Goal: Task Accomplishment & Management: Complete application form

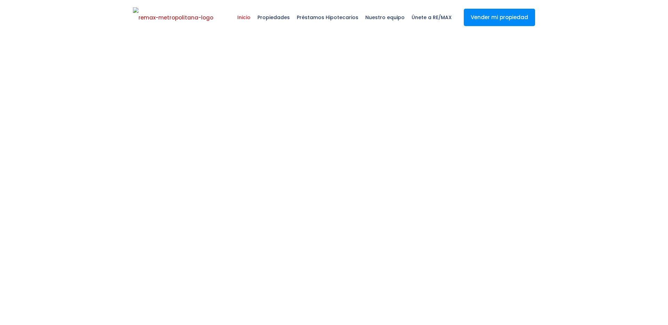
select select
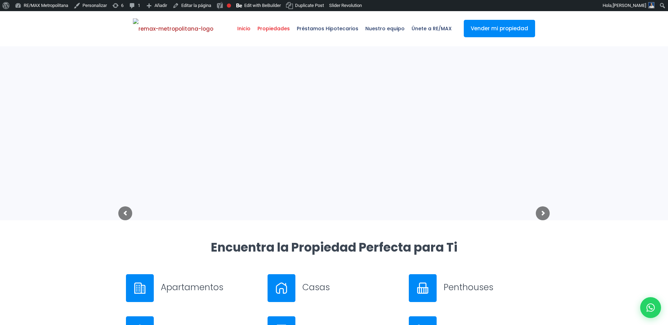
click at [289, 29] on span "Propiedades" at bounding box center [273, 28] width 39 height 21
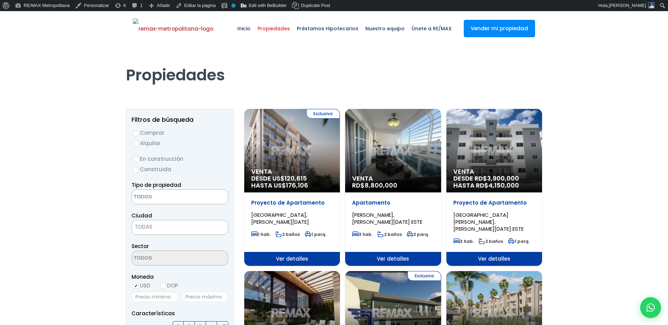
click at [273, 166] on div "Exclusiva Venta DESDE US$ 120,615 HASTA US$ 176,106" at bounding box center [292, 150] width 96 height 83
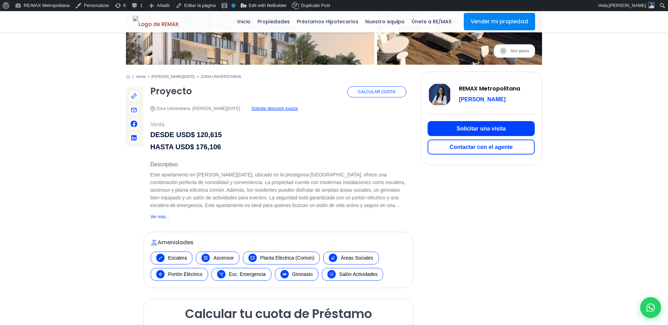
scroll to position [44, 0]
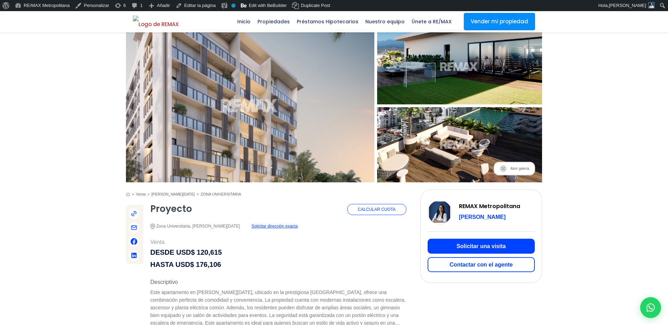
click at [491, 266] on button "Contactar con el agente" at bounding box center [480, 264] width 107 height 15
click at [446, 257] on button "Contactar con el agente" at bounding box center [480, 264] width 107 height 15
click at [447, 265] on button "Contactar con el agente" at bounding box center [480, 264] width 107 height 15
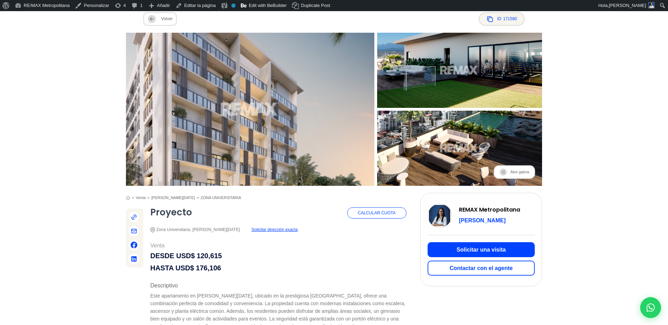
scroll to position [118, 0]
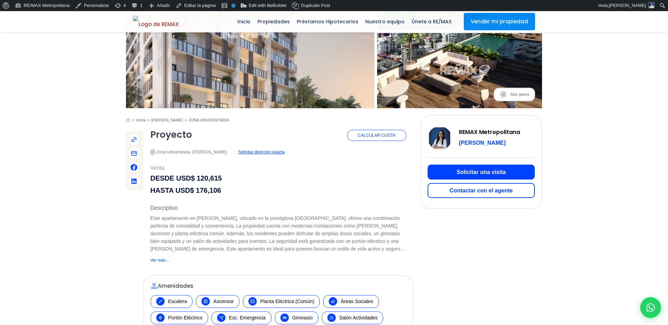
click at [492, 195] on button "Contactar con el agente" at bounding box center [480, 190] width 107 height 15
click at [471, 188] on button "Contactar con el agente" at bounding box center [480, 190] width 107 height 15
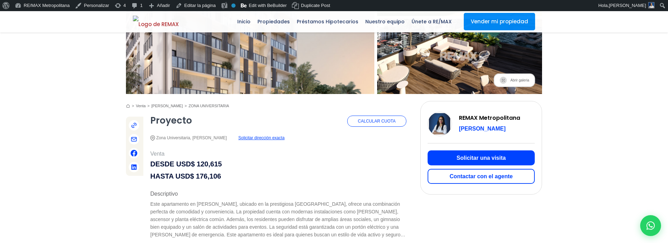
scroll to position [153, 0]
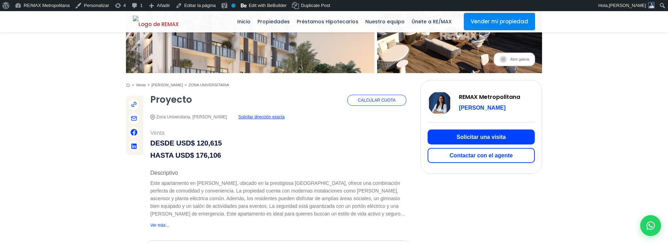
click at [479, 148] on button "Contactar con el agente" at bounding box center [480, 155] width 107 height 15
click at [480, 153] on button "Contactar con el agente" at bounding box center [480, 155] width 107 height 15
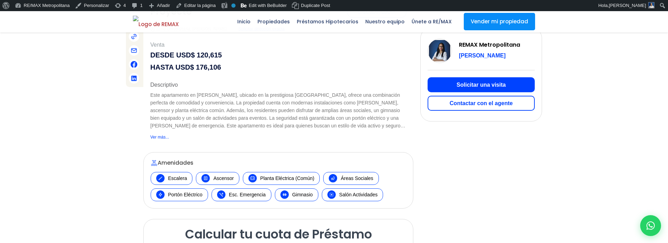
scroll to position [341, 0]
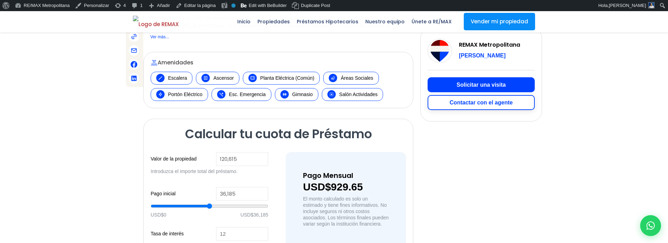
click at [474, 107] on button "Contactar con el agente" at bounding box center [480, 102] width 107 height 15
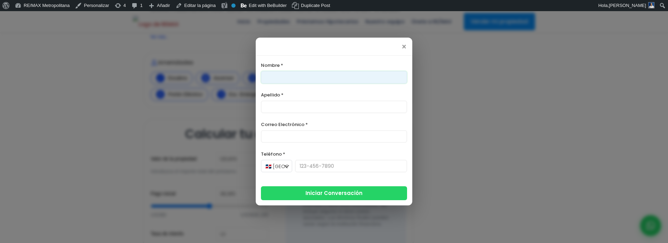
type input "[PERSON_NAME]"
type input "[EMAIL_ADDRESS][DOMAIN_NAME]"
type input "8292303162"
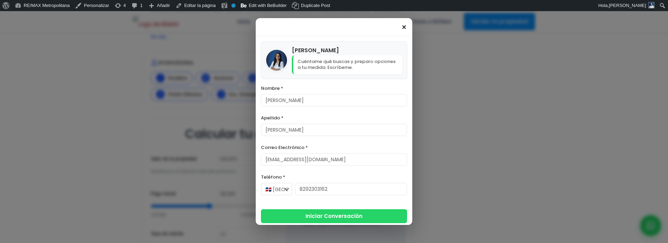
click at [405, 27] on span "×" at bounding box center [404, 27] width 6 height 8
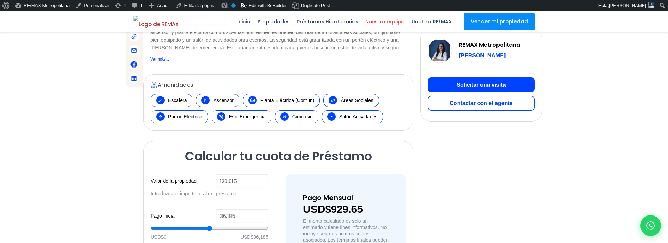
scroll to position [248, 0]
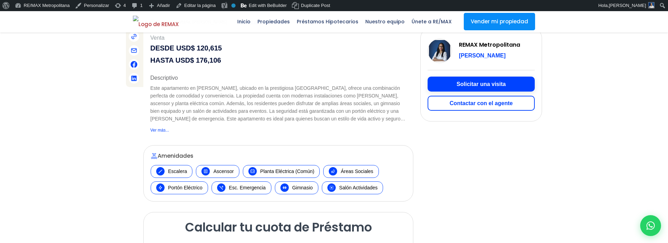
click at [470, 81] on button "Solicitar una visita" at bounding box center [480, 84] width 107 height 15
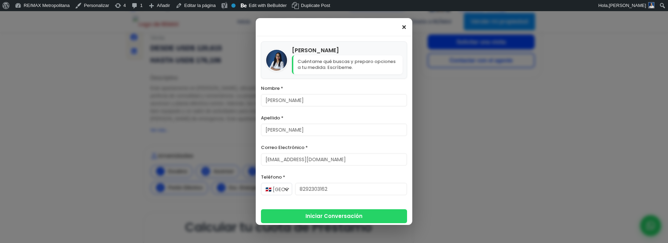
click at [403, 27] on span "×" at bounding box center [404, 27] width 6 height 8
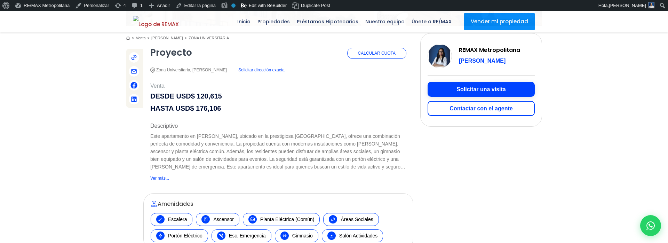
scroll to position [191, 0]
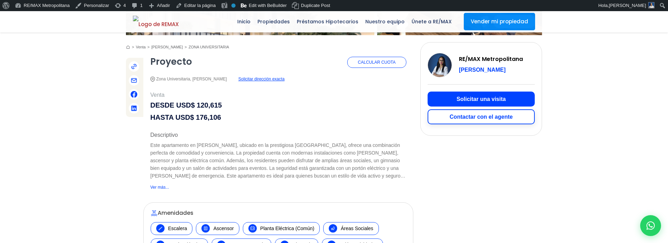
click at [469, 120] on button "Contactar con el agente" at bounding box center [480, 116] width 107 height 15
type input "[PERSON_NAME]"
type input "[EMAIL_ADDRESS][DOMAIN_NAME]"
type input "8292303162"
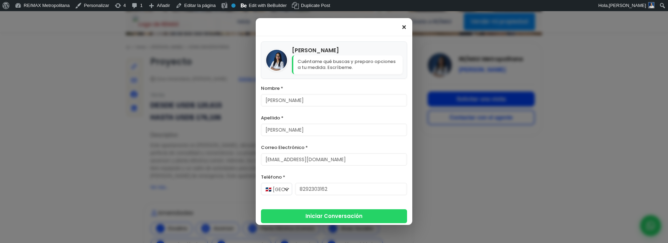
click at [405, 29] on span "×" at bounding box center [404, 27] width 6 height 8
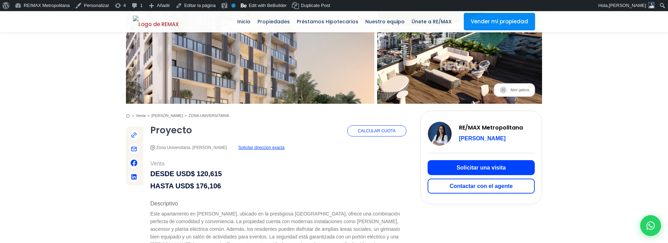
scroll to position [140, 0]
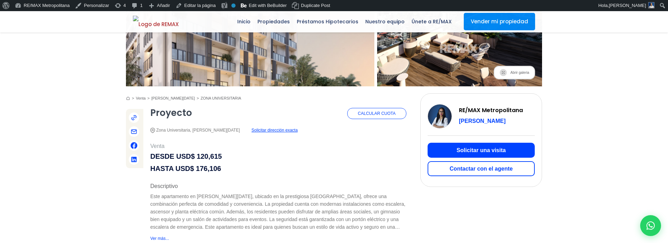
click at [385, 113] on link "Calcular Cuota" at bounding box center [376, 113] width 59 height 11
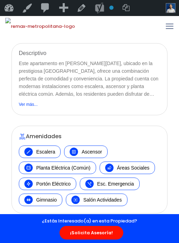
scroll to position [246, 0]
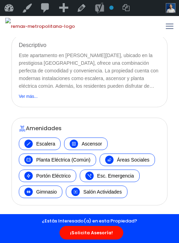
click at [79, 235] on span "¡Solicita Asesoría!" at bounding box center [91, 233] width 64 height 14
click at [78, 231] on span "¡Solicita Asesoría!" at bounding box center [91, 233] width 64 height 14
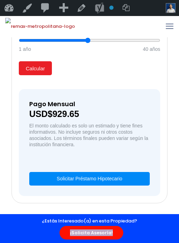
scroll to position [656, 0]
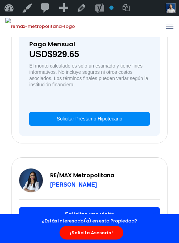
click at [95, 232] on span "¡Solicita Asesoría!" at bounding box center [91, 233] width 64 height 14
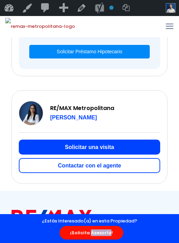
scroll to position [746, 0]
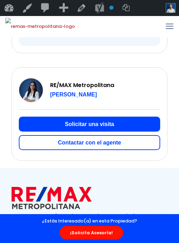
click at [94, 232] on span "¡Solicita Asesoría!" at bounding box center [91, 233] width 64 height 14
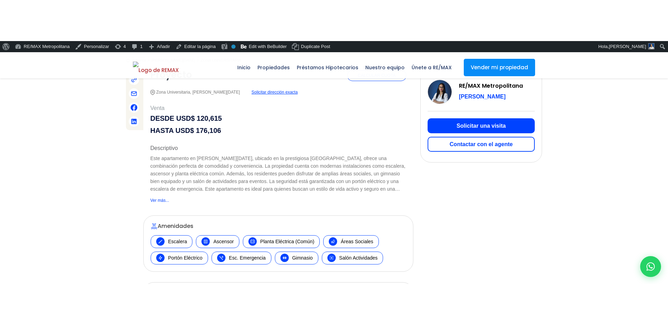
scroll to position [191, 0]
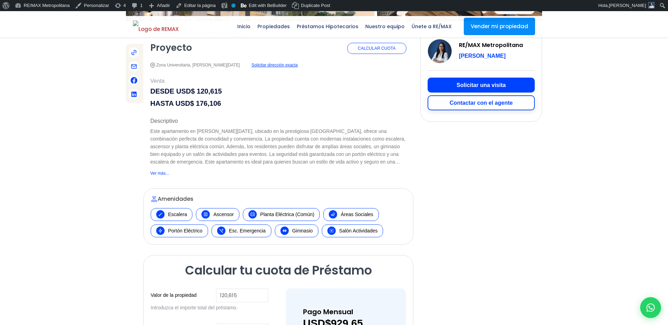
click at [522, 108] on button "Contactar con el agente" at bounding box center [480, 102] width 107 height 15
type input "[PERSON_NAME]"
type input "[EMAIL_ADDRESS][DOMAIN_NAME]"
type input "8292303162"
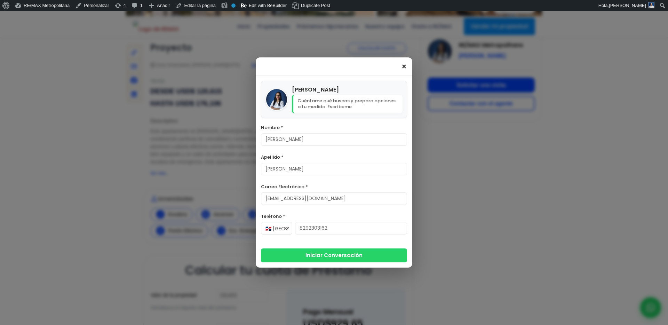
click at [405, 66] on span "×" at bounding box center [404, 67] width 6 height 8
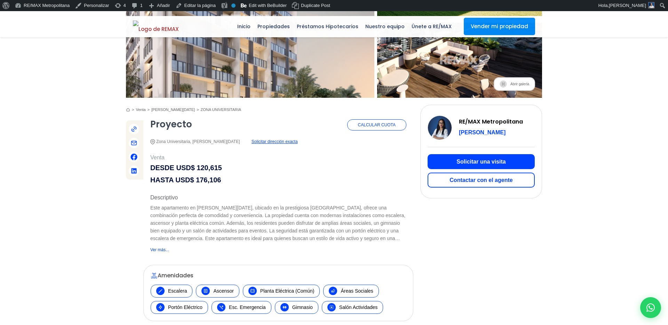
scroll to position [94, 0]
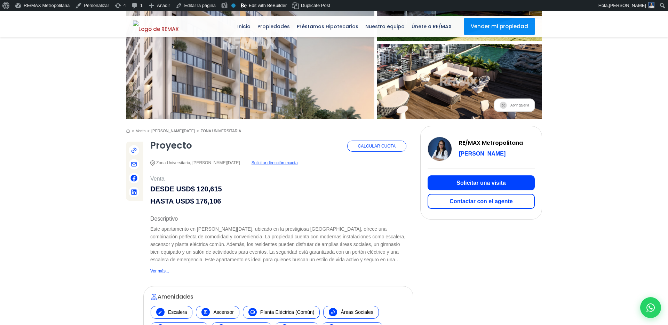
click at [272, 163] on span "Solicitar dirección exacta" at bounding box center [274, 163] width 46 height 9
click at [308, 168] on div "Abrir galeria" at bounding box center [278, 167] width 270 height 97
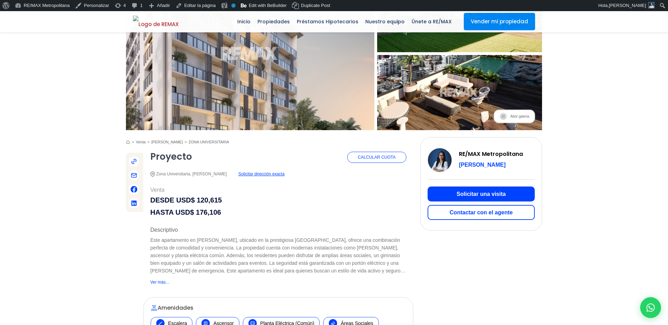
scroll to position [75, 0]
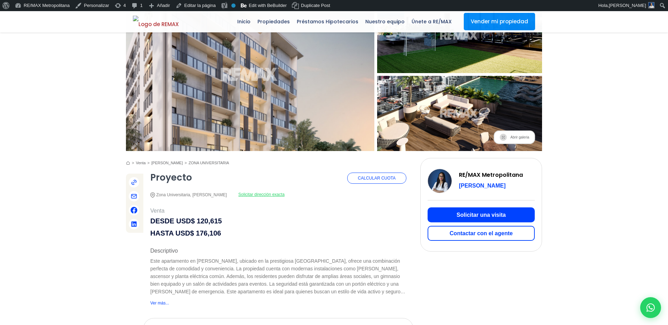
click at [283, 194] on span "Solicitar dirección exacta" at bounding box center [261, 194] width 46 height 9
type input "[PERSON_NAME]"
type input "[EMAIL_ADDRESS][DOMAIN_NAME]"
type input "8292303162"
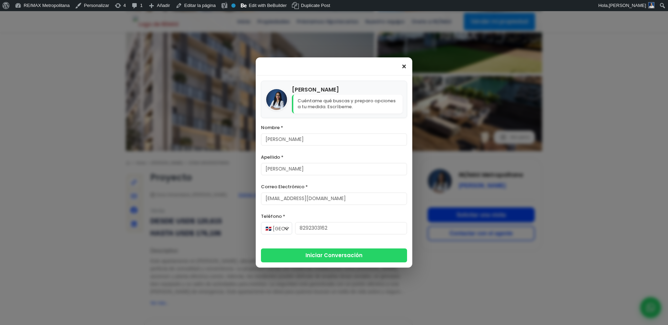
click at [403, 63] on span "×" at bounding box center [404, 67] width 6 height 8
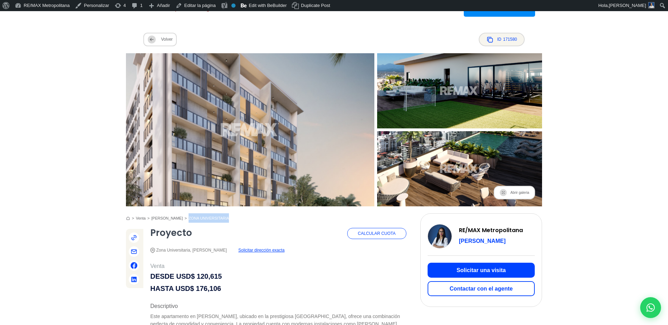
scroll to position [0, 0]
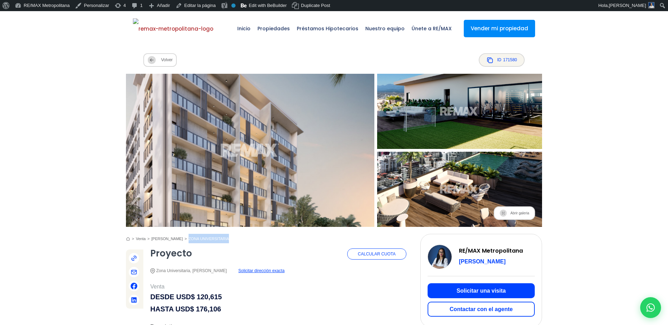
click at [326, 157] on img at bounding box center [249, 150] width 273 height 168
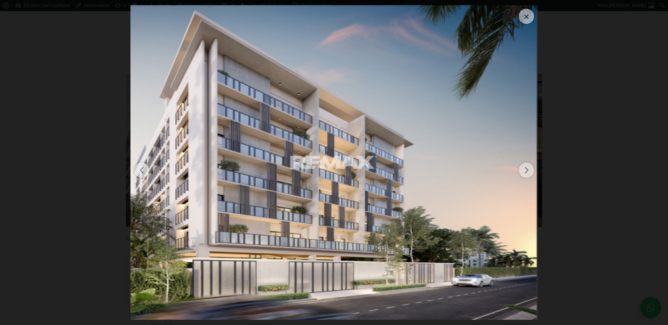
click at [526, 166] on div "Next slide" at bounding box center [525, 169] width 15 height 15
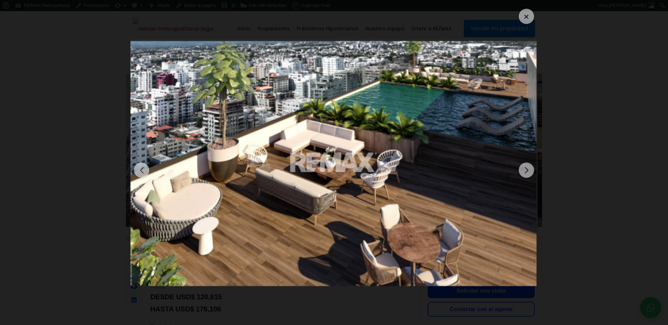
click at [526, 166] on div "Next slide" at bounding box center [525, 169] width 15 height 15
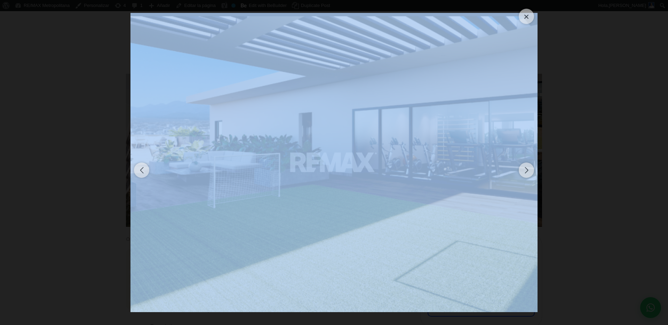
click at [526, 166] on div "Next slide" at bounding box center [525, 169] width 15 height 15
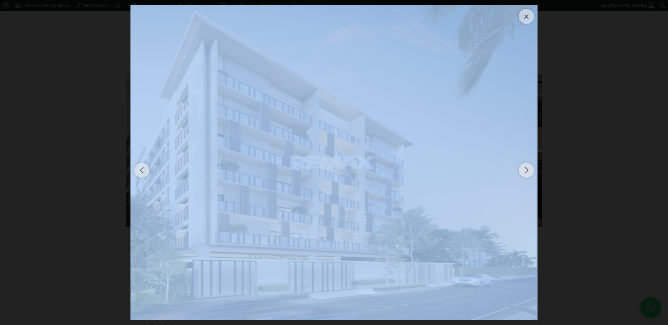
click at [526, 166] on div "Next slide" at bounding box center [525, 169] width 15 height 15
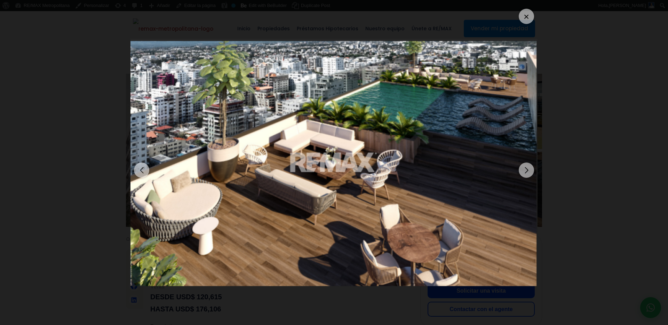
click at [521, 17] on div at bounding box center [525, 16] width 15 height 15
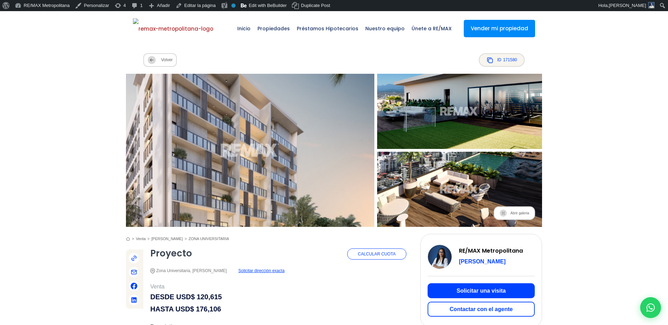
click at [161, 60] on span "Volver" at bounding box center [159, 60] width 33 height 14
click at [167, 58] on span "Volver" at bounding box center [159, 60] width 33 height 14
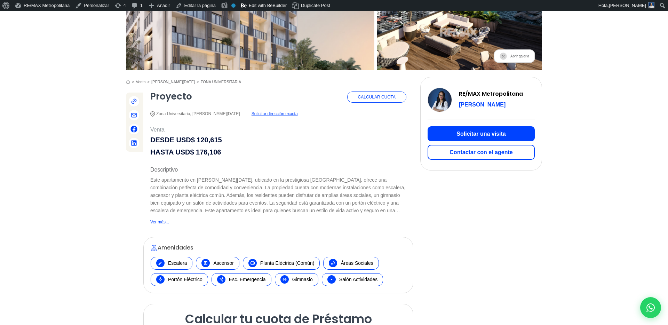
scroll to position [172, 0]
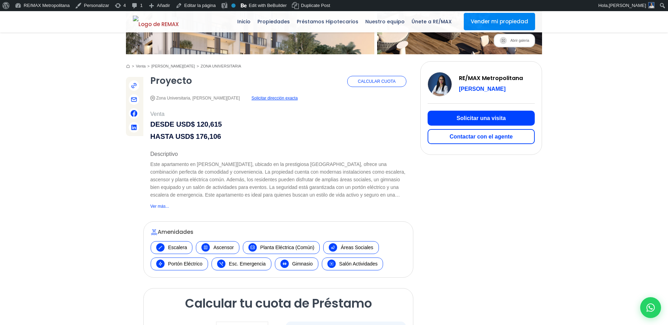
click at [163, 204] on span "Ver más..." at bounding box center [159, 206] width 19 height 9
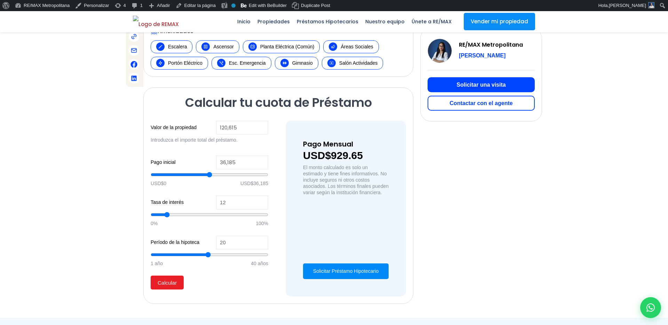
scroll to position [491, 0]
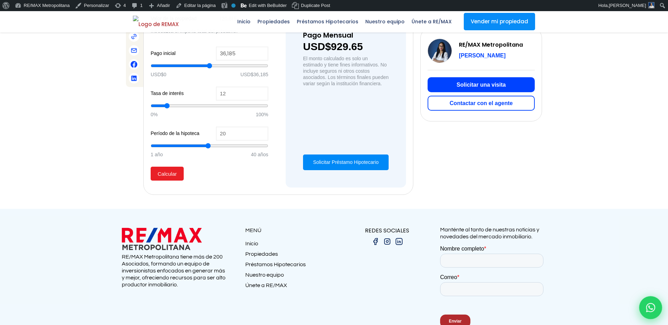
click at [644, 308] on div at bounding box center [650, 307] width 23 height 23
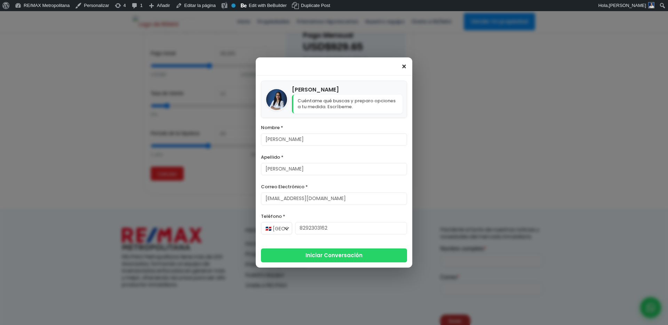
click at [404, 65] on span "×" at bounding box center [404, 67] width 6 height 8
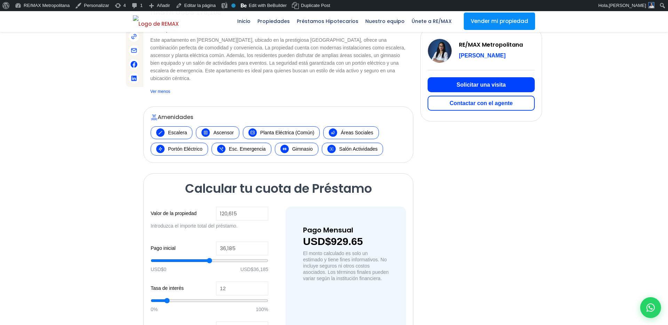
scroll to position [302, 0]
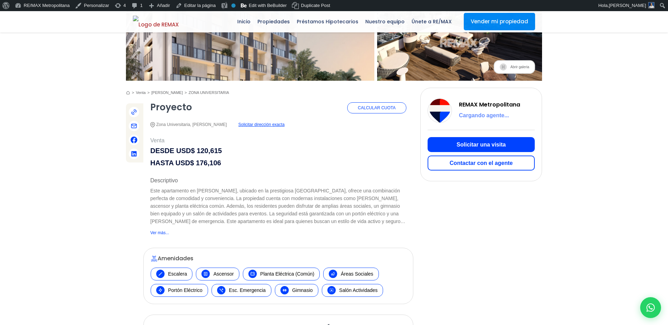
scroll to position [114, 0]
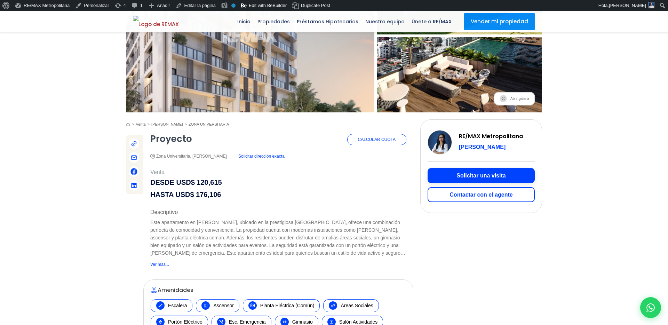
click at [457, 179] on button "Solicitar una visita" at bounding box center [480, 175] width 107 height 15
type input "[PERSON_NAME]"
type input "[EMAIL_ADDRESS][DOMAIN_NAME]"
type input "8292303162"
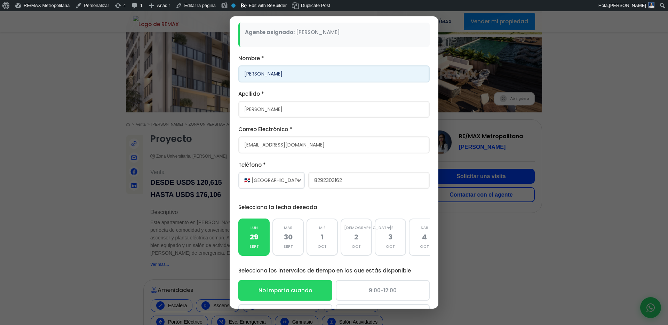
scroll to position [83, 0]
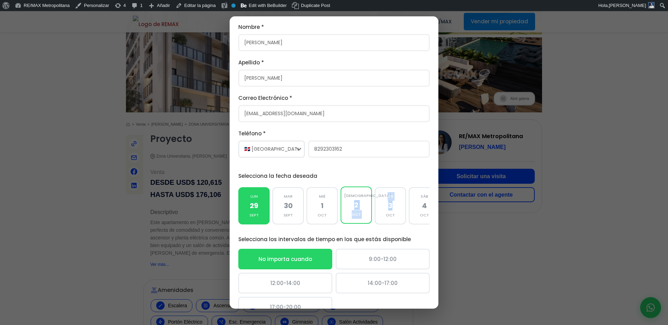
drag, startPoint x: 394, startPoint y: 206, endPoint x: 344, endPoint y: 201, distance: 50.3
click at [344, 201] on div "lun 29 sept mar 30 sept mié 1 oct jue 2 oct vie 3 oct sáb 4 oct dom 5 oct" at bounding box center [333, 205] width 191 height 41
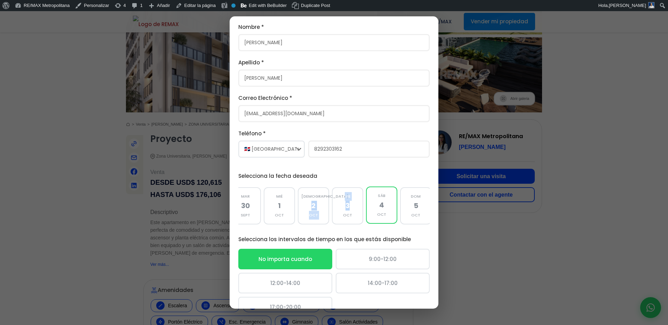
scroll to position [0, 45]
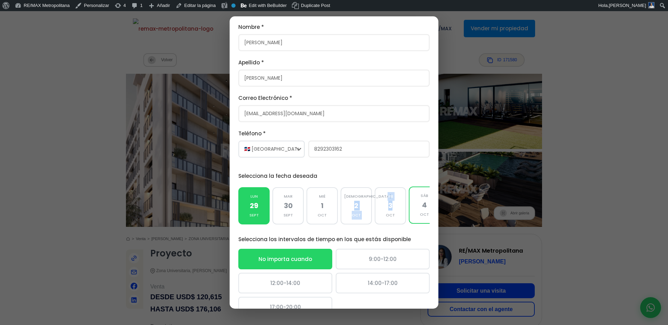
scroll to position [150, 0]
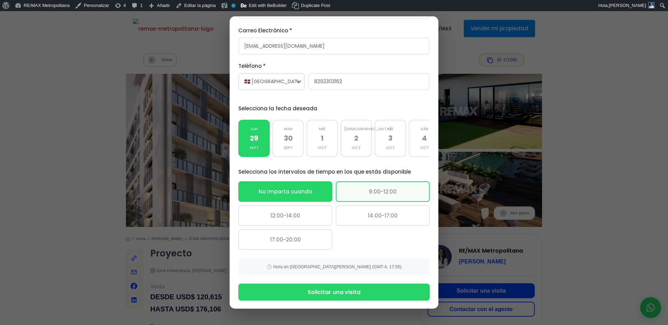
click at [371, 194] on div "9:00-12:00" at bounding box center [383, 191] width 94 height 21
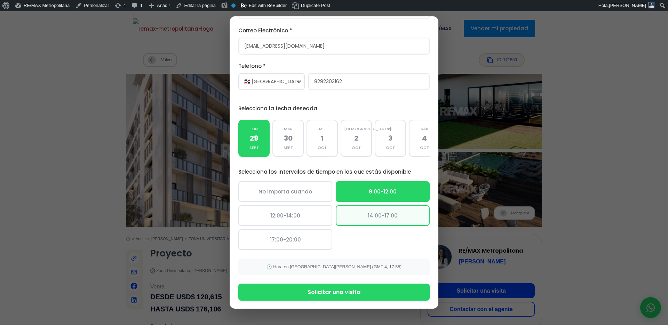
click at [376, 219] on div "14:00-17:00" at bounding box center [383, 215] width 94 height 21
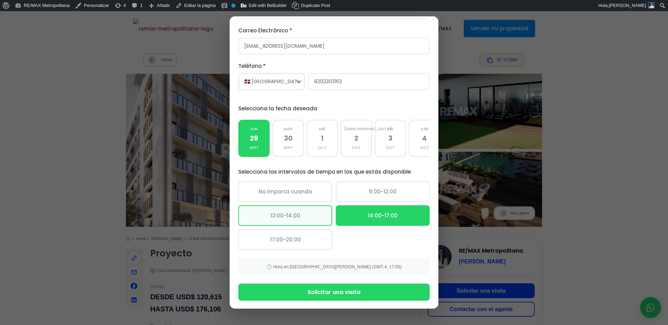
click at [278, 217] on div "12:00-14:00" at bounding box center [285, 215] width 94 height 21
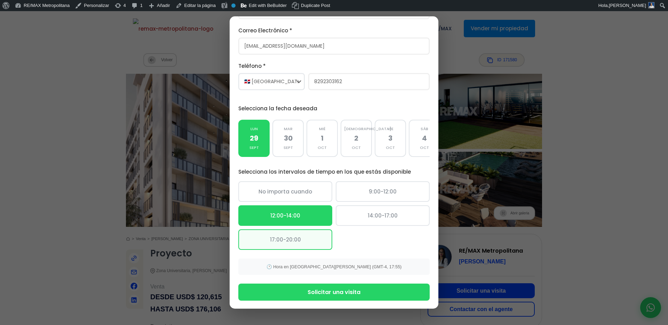
click at [279, 241] on div "17:00-20:00" at bounding box center [285, 239] width 94 height 21
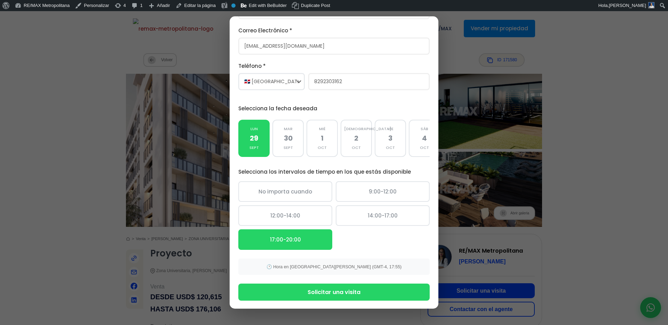
click at [372, 266] on small "🕐 Hora en Santo Domingo (GMT-4, 17:55)" at bounding box center [333, 266] width 135 height 5
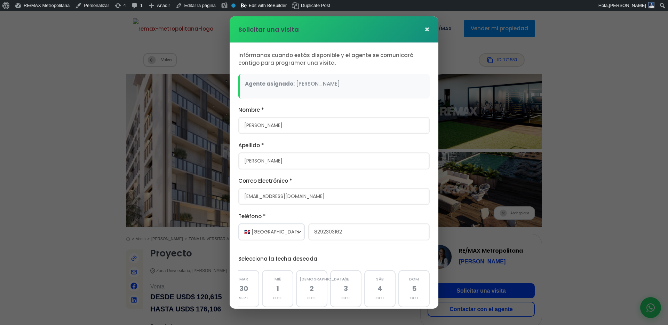
scroll to position [87, 0]
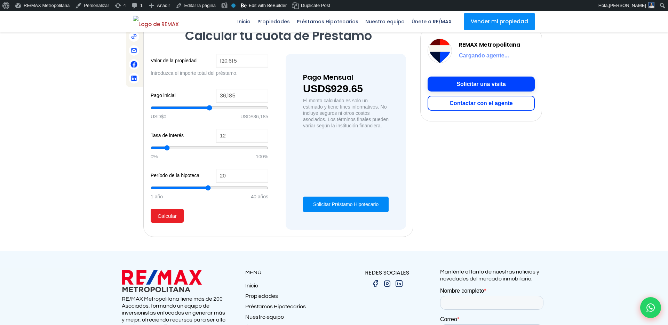
scroll to position [288, 0]
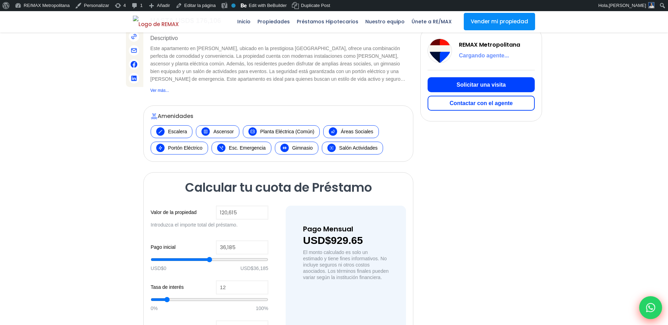
click at [652, 309] on icon at bounding box center [650, 307] width 9 height 9
type input "[PERSON_NAME]"
type input "[EMAIL_ADDRESS][DOMAIN_NAME]"
type input "8292303162"
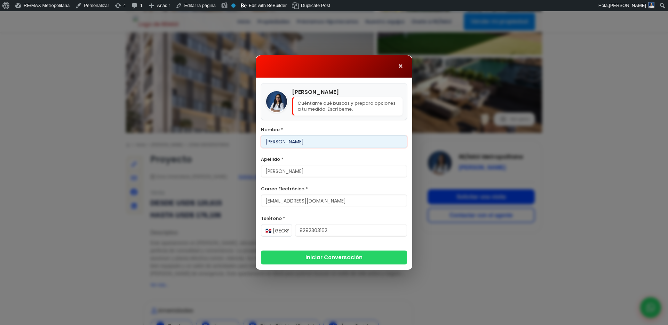
scroll to position [87, 0]
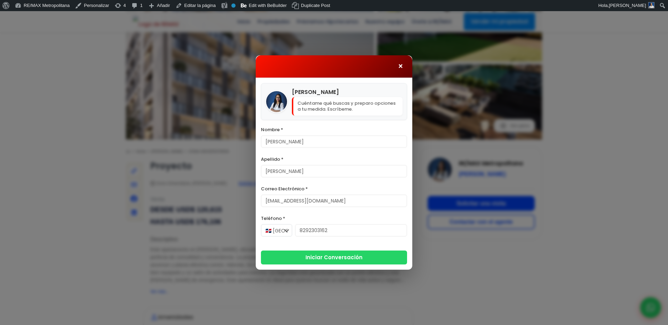
click at [401, 69] on span "×" at bounding box center [400, 66] width 6 height 8
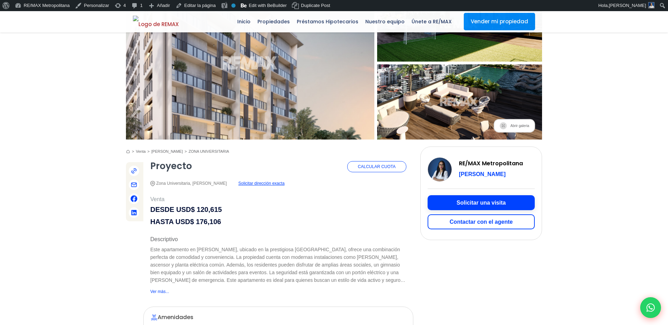
click at [458, 202] on button "Solicitar una visita" at bounding box center [480, 202] width 107 height 15
type input "[PERSON_NAME]"
type input "[EMAIL_ADDRESS][DOMAIN_NAME]"
type input "8292303162"
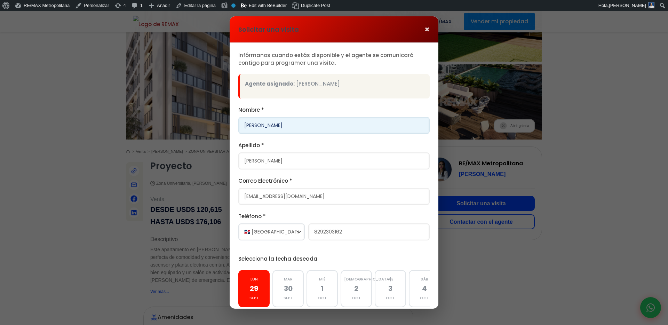
scroll to position [150, 0]
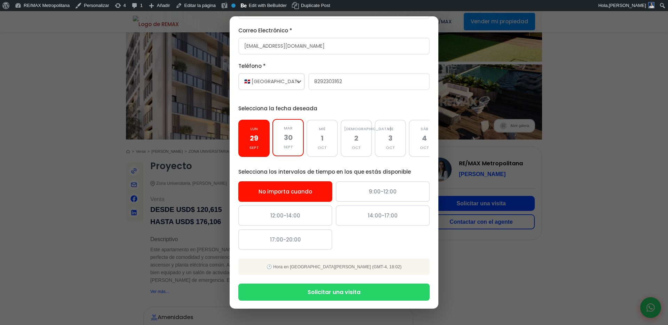
click at [286, 138] on div "30" at bounding box center [288, 137] width 24 height 9
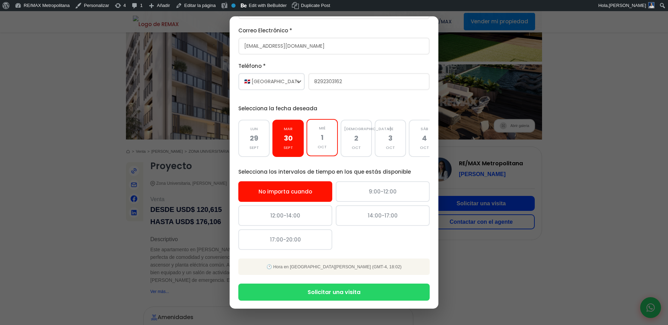
click at [329, 136] on div "1" at bounding box center [322, 137] width 24 height 9
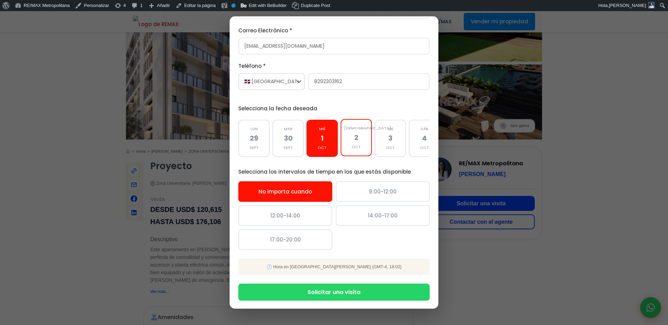
click at [364, 136] on div "2" at bounding box center [356, 137] width 24 height 9
click at [406, 143] on div "lun 29 sept mar 30 sept mié 1 oct jue 2 oct vie 3 oct sáb 4 oct dom 5 oct" at bounding box center [333, 138] width 191 height 41
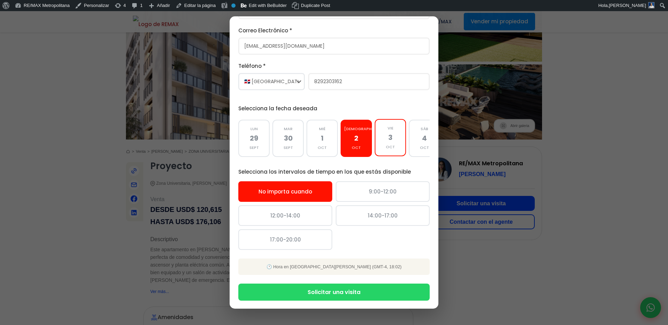
click at [400, 143] on div "oct" at bounding box center [390, 147] width 24 height 9
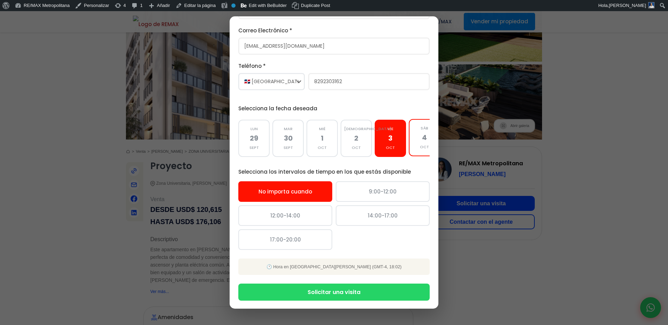
click at [415, 138] on div "4" at bounding box center [424, 137] width 24 height 9
click at [415, 138] on div "5" at bounding box center [414, 137] width 24 height 9
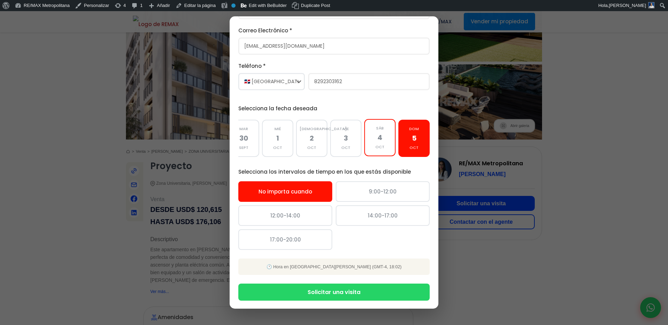
scroll to position [0, 0]
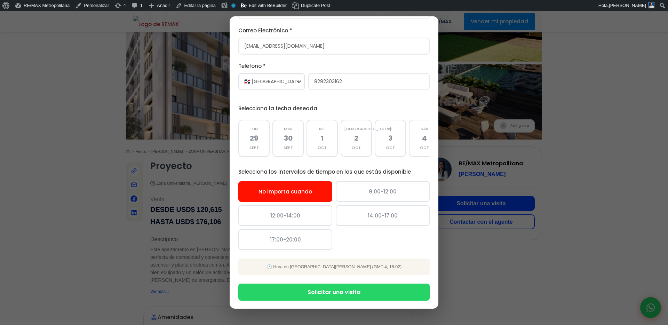
click at [297, 108] on label "Selecciona la fecha deseada" at bounding box center [333, 108] width 191 height 9
click at [292, 135] on div "30" at bounding box center [288, 137] width 24 height 9
click at [317, 137] on div "1" at bounding box center [322, 137] width 24 height 9
click at [354, 136] on div "2" at bounding box center [356, 137] width 24 height 9
click at [396, 142] on div "vie 3 oct" at bounding box center [390, 137] width 31 height 37
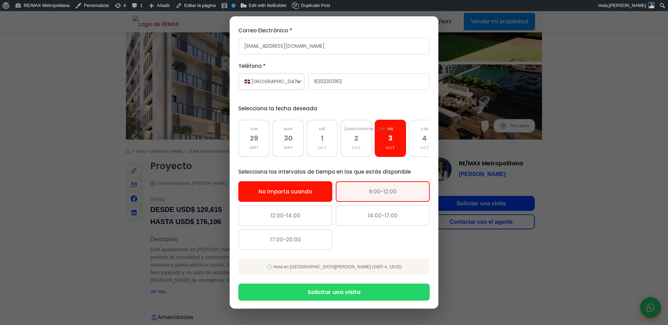
click at [357, 198] on div "9:00-12:00" at bounding box center [383, 191] width 94 height 21
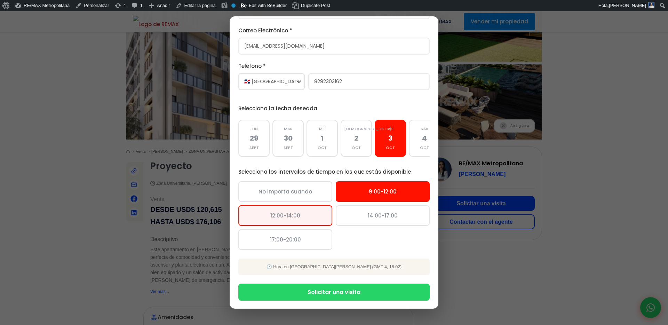
click at [311, 209] on div "12:00-14:00" at bounding box center [285, 215] width 94 height 21
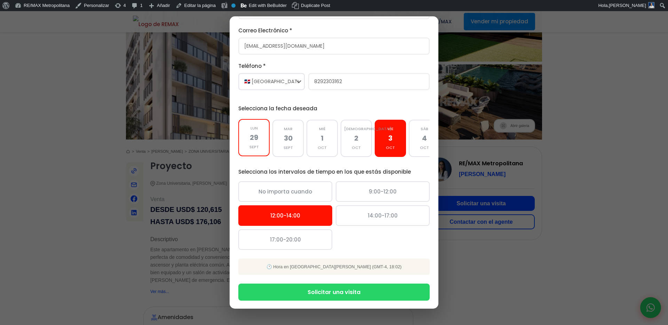
click at [252, 139] on div "29" at bounding box center [254, 137] width 24 height 9
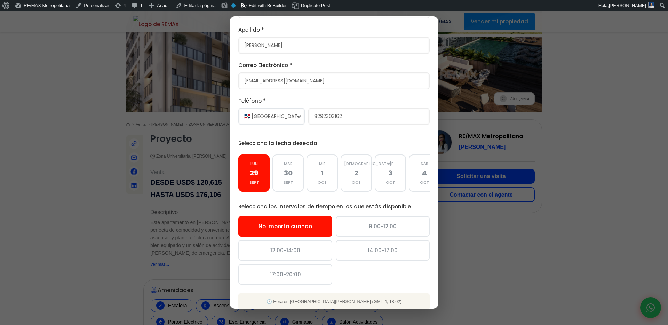
scroll to position [150, 0]
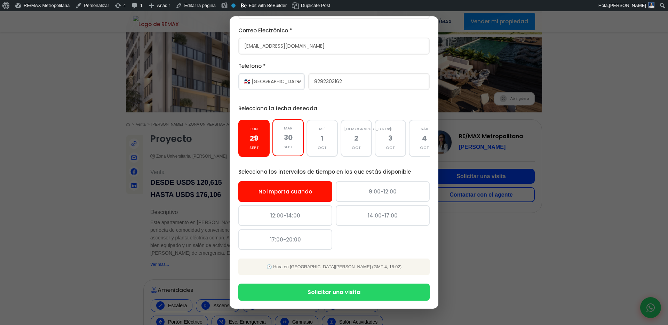
click at [294, 148] on div "sept" at bounding box center [288, 147] width 24 height 9
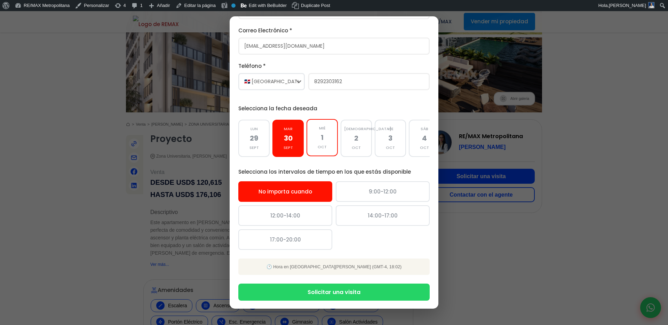
click at [320, 148] on div "oct" at bounding box center [322, 147] width 24 height 9
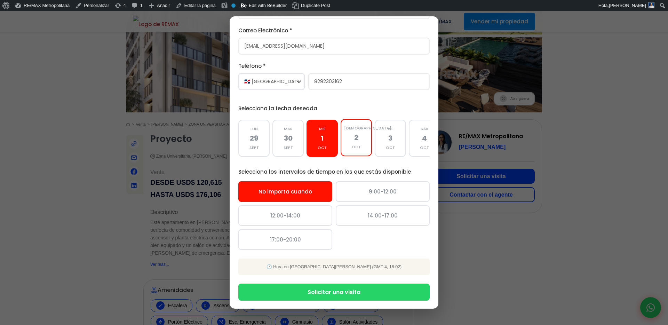
click at [362, 146] on div "oct" at bounding box center [356, 147] width 24 height 9
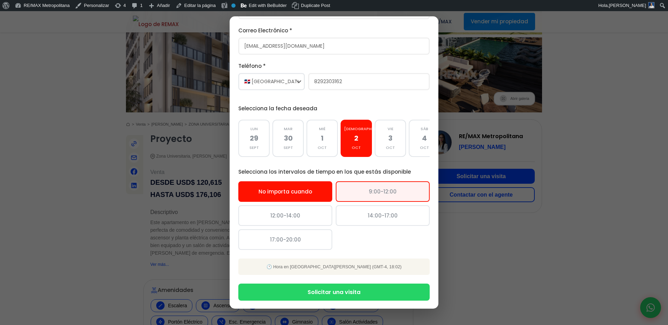
click at [359, 200] on div "9:00-12:00" at bounding box center [383, 191] width 94 height 21
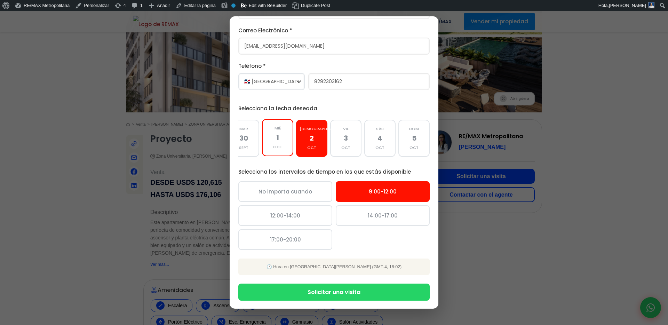
scroll to position [0, 0]
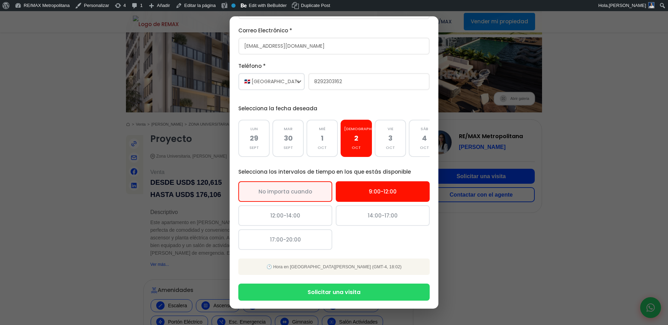
click at [303, 193] on div "No importa cuando" at bounding box center [285, 191] width 94 height 21
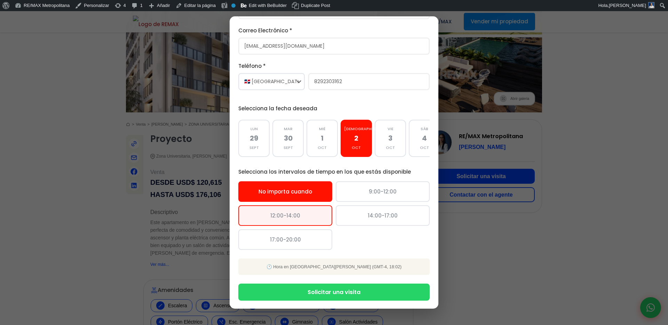
click at [304, 217] on div "12:00-14:00" at bounding box center [285, 215] width 94 height 21
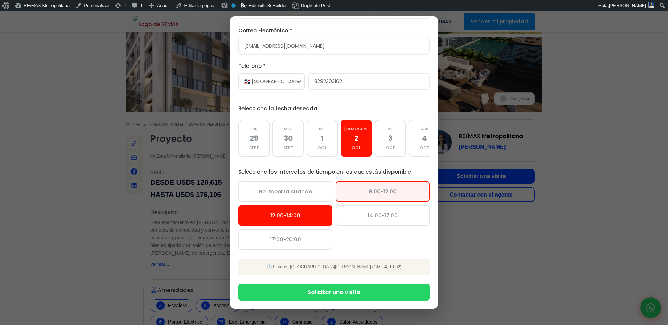
click at [358, 196] on div "9:00-12:00" at bounding box center [383, 191] width 94 height 21
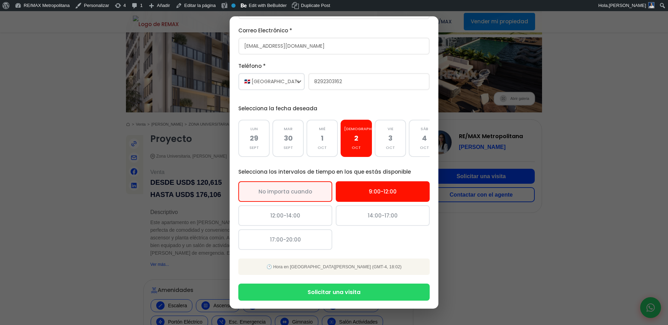
click at [311, 194] on div "No importa cuando" at bounding box center [285, 191] width 94 height 21
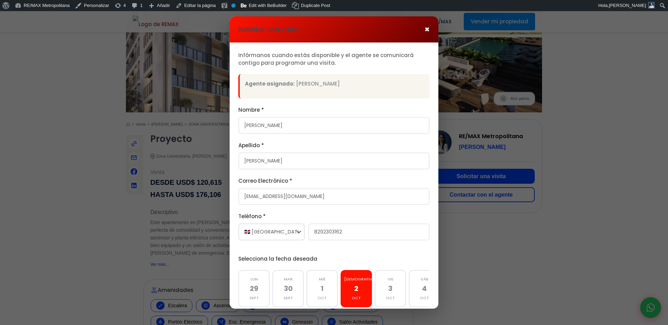
click at [427, 31] on span "×" at bounding box center [426, 29] width 5 height 9
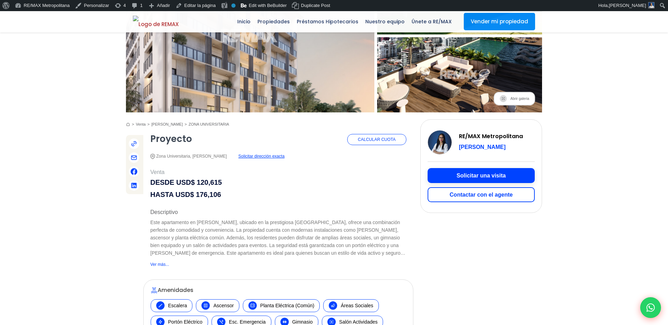
click at [476, 179] on button "Solicitar una visita" at bounding box center [480, 175] width 107 height 15
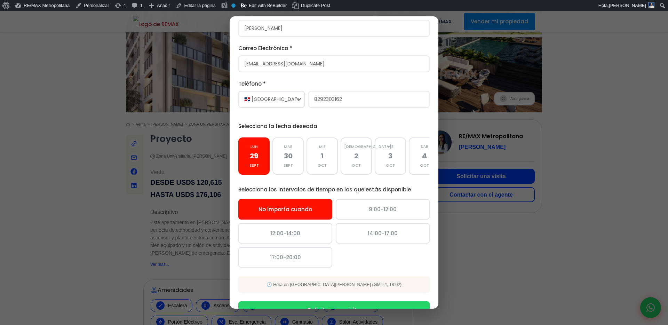
scroll to position [150, 0]
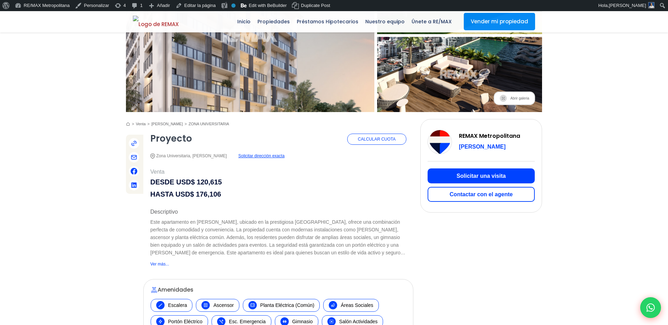
scroll to position [114, 0]
click at [480, 172] on button "Solicitar una visita" at bounding box center [480, 175] width 107 height 15
type input "[PERSON_NAME]"
type input "[EMAIL_ADDRESS][DOMAIN_NAME]"
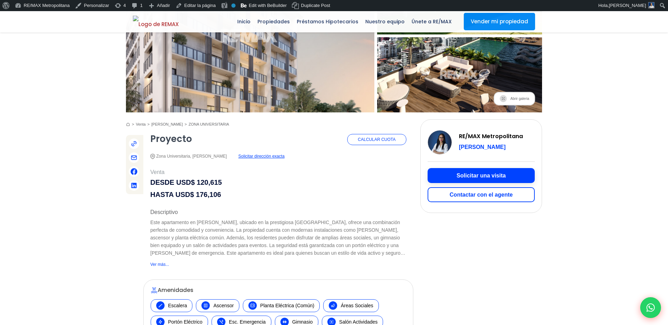
type input "8292303162"
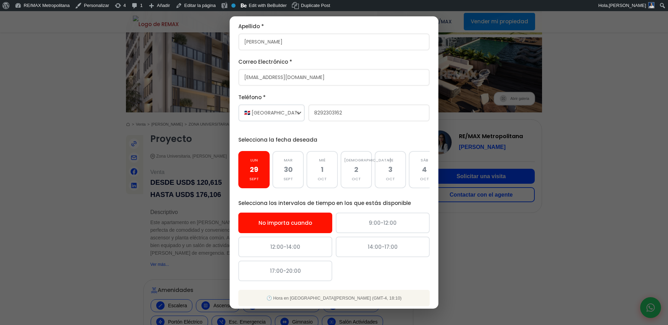
scroll to position [150, 0]
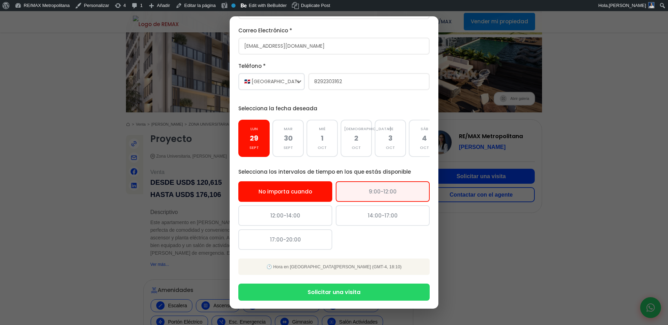
click at [364, 191] on div "9:00-12:00" at bounding box center [383, 191] width 94 height 21
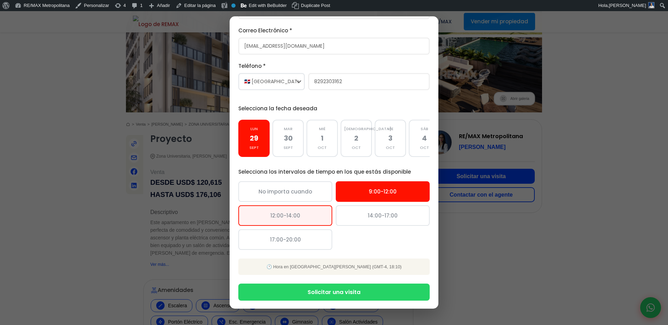
click at [301, 216] on div "12:00-14:00" at bounding box center [285, 215] width 94 height 21
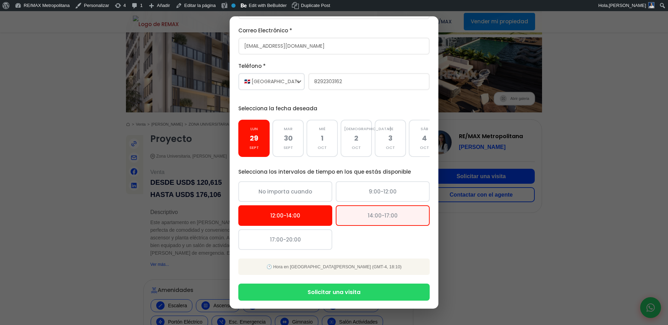
click at [344, 213] on div "14:00-17:00" at bounding box center [383, 215] width 94 height 21
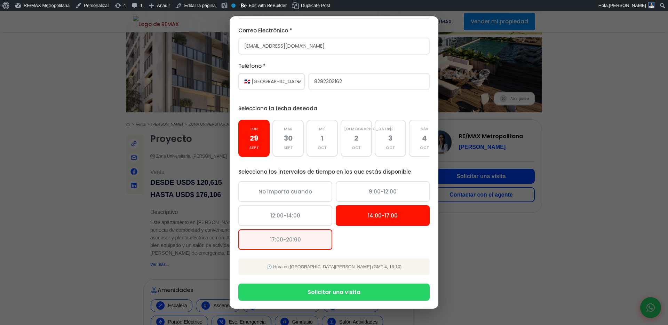
click at [303, 238] on div "17:00-20:00" at bounding box center [285, 239] width 94 height 21
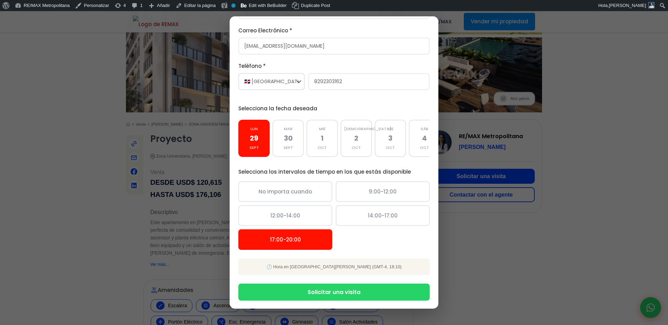
scroll to position [0, 0]
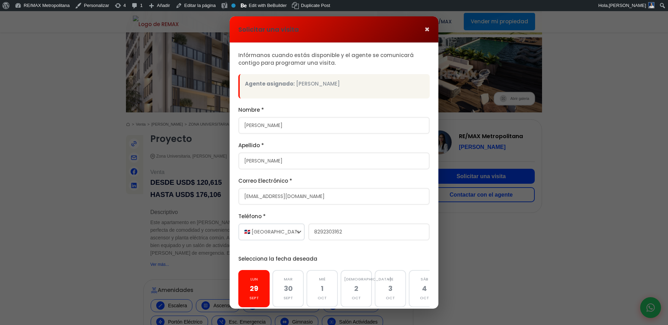
click at [271, 87] on strong "Agente asignado:" at bounding box center [270, 83] width 50 height 7
click at [238, 57] on p "Infórmanos cuando estás disponible y el agente se comunicará contigo para progr…" at bounding box center [333, 59] width 191 height 16
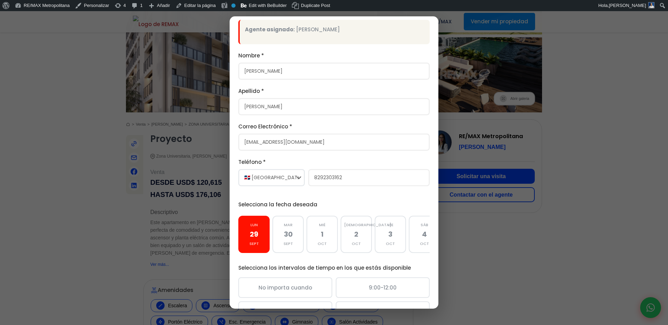
scroll to position [150, 0]
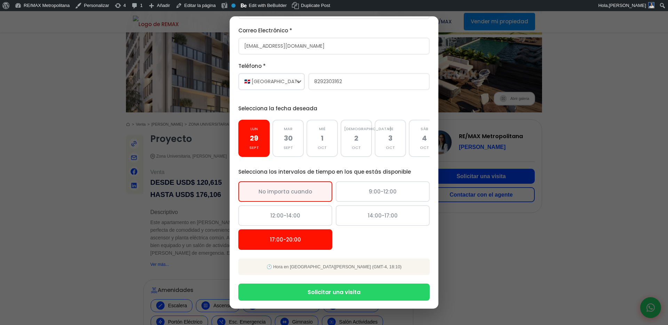
click at [293, 194] on div "No importa cuando" at bounding box center [285, 191] width 94 height 21
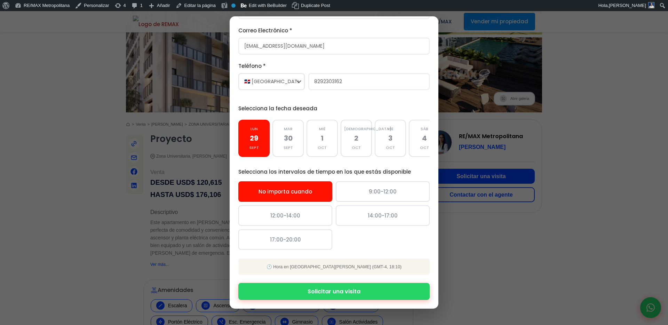
click at [333, 292] on button "Solicitar una visita" at bounding box center [333, 291] width 191 height 17
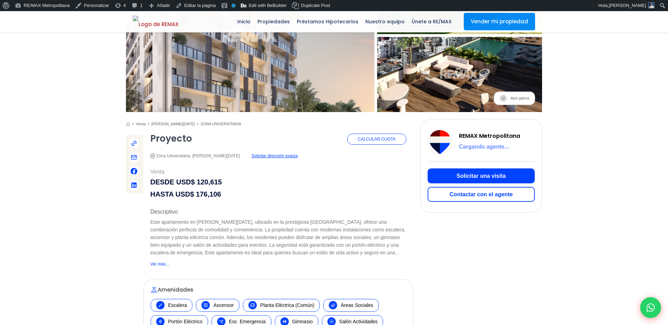
scroll to position [114, 0]
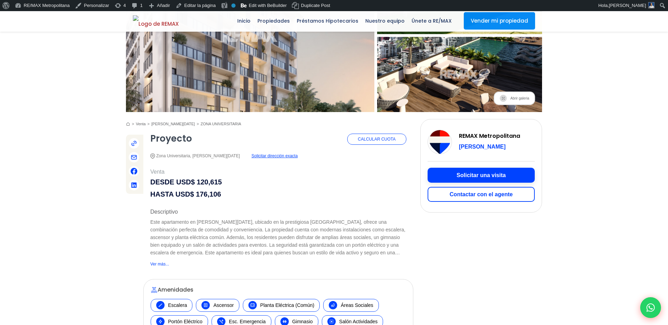
scroll to position [114, 0]
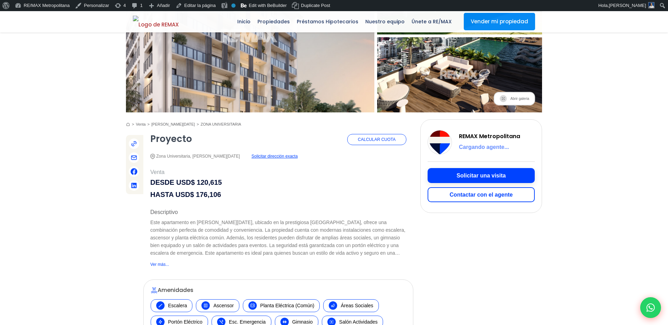
click at [454, 179] on button "Solicitar una visita" at bounding box center [480, 175] width 107 height 15
type input "[PERSON_NAME]"
type input "[EMAIL_ADDRESS][DOMAIN_NAME]"
type input "8292303162"
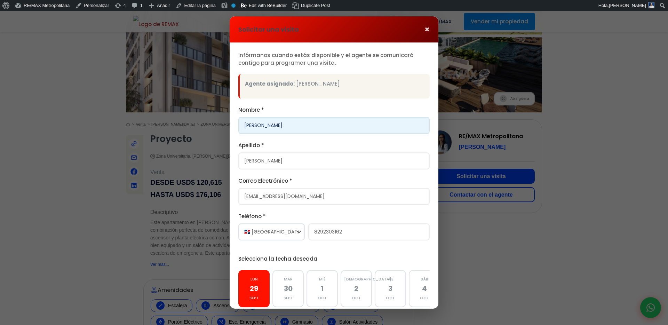
scroll to position [150, 0]
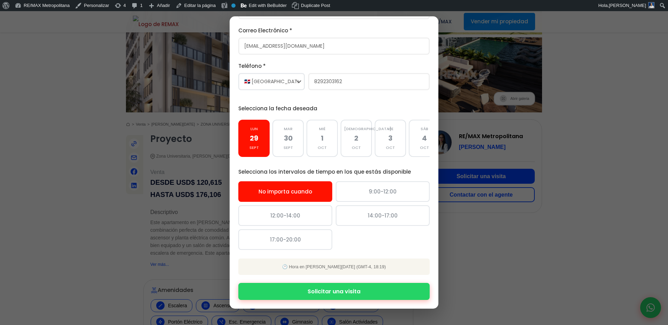
click at [315, 292] on button "Solicitar una visita" at bounding box center [333, 291] width 191 height 17
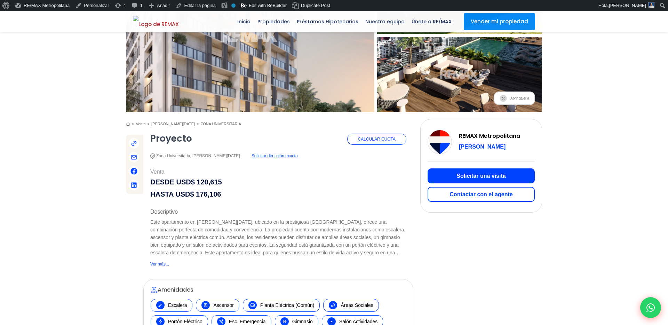
scroll to position [114, 0]
click at [658, 308] on div at bounding box center [650, 307] width 23 height 23
type input "[PERSON_NAME]"
type input "[EMAIL_ADDRESS][DOMAIN_NAME]"
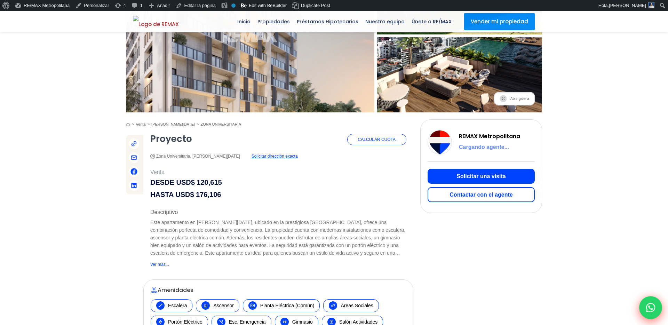
type input "8292303162"
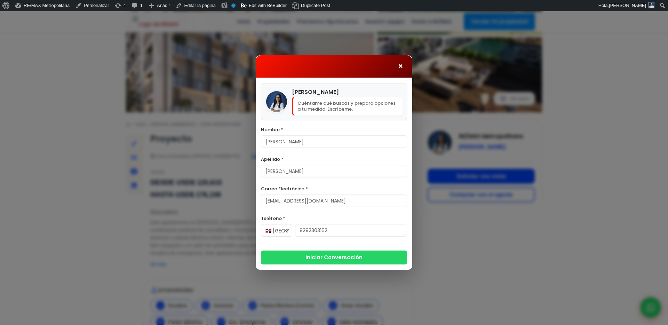
click at [400, 66] on span "×" at bounding box center [400, 66] width 6 height 8
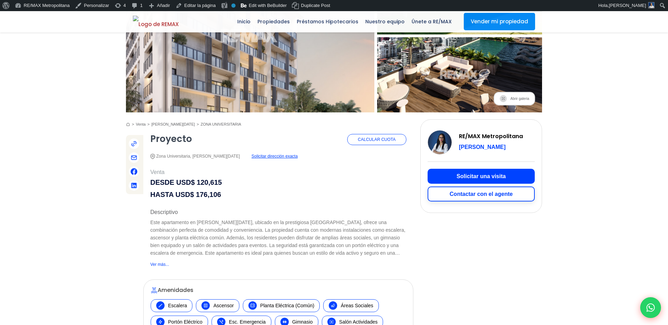
click at [470, 195] on button "Contactar con el agente" at bounding box center [480, 193] width 107 height 15
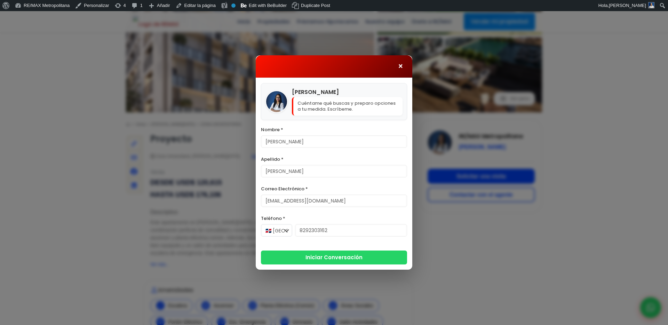
click at [400, 66] on span "×" at bounding box center [400, 66] width 6 height 8
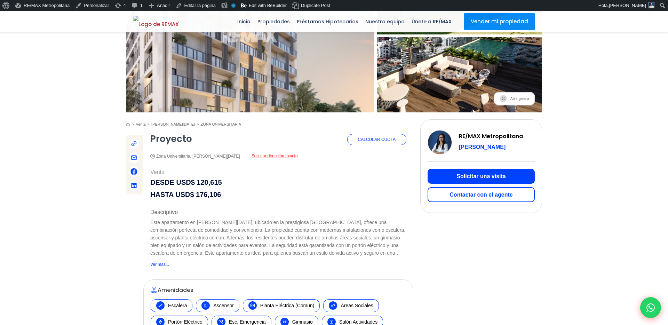
click at [281, 156] on span "Solicitar dirección exacta" at bounding box center [274, 156] width 46 height 9
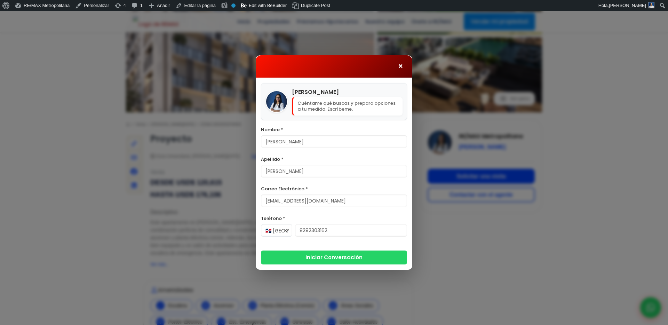
click at [400, 66] on span "×" at bounding box center [400, 66] width 6 height 8
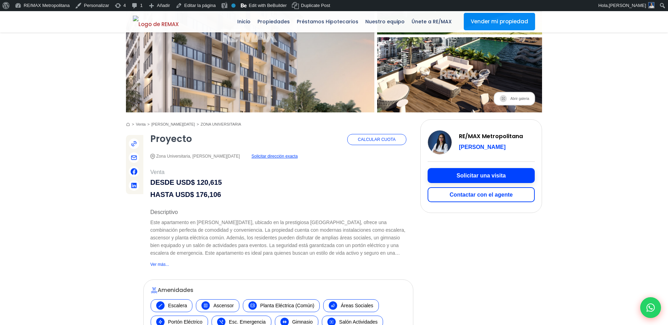
click at [454, 171] on button "Solicitar una visita" at bounding box center [480, 175] width 107 height 15
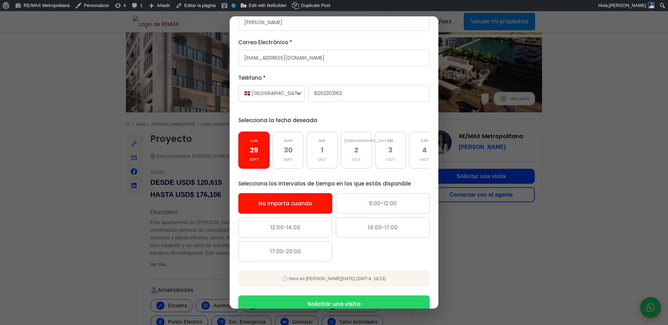
scroll to position [150, 0]
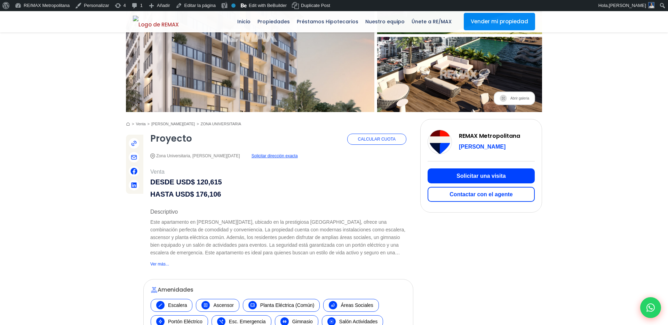
scroll to position [114, 0]
click at [441, 182] on button "Solicitar una visita" at bounding box center [480, 175] width 107 height 15
type input "[PERSON_NAME]"
type input "[EMAIL_ADDRESS][DOMAIN_NAME]"
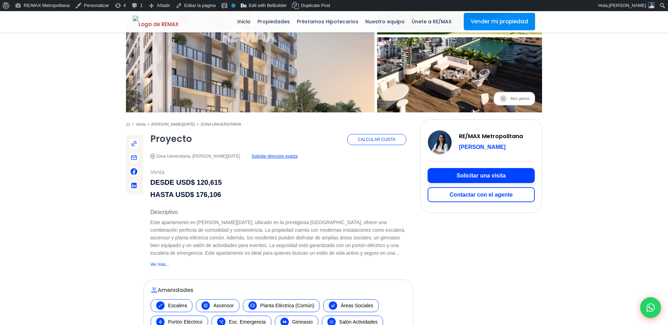
type input "8292303162"
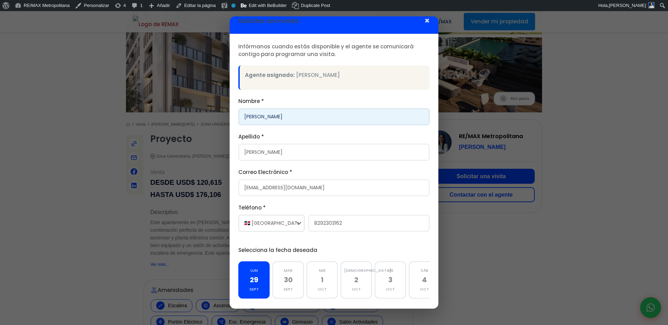
scroll to position [0, 0]
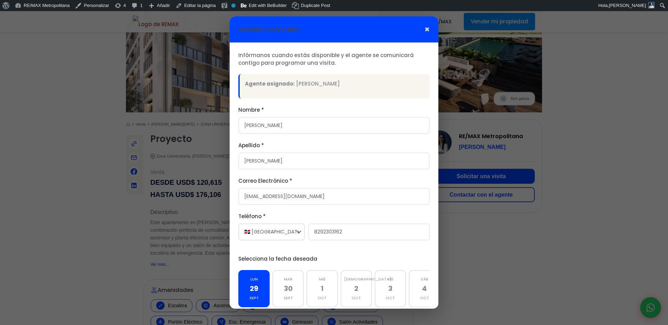
click at [288, 33] on h3 "Solicitar una visita" at bounding box center [268, 29] width 61 height 12
click at [320, 56] on p "Infórmanos cuando estás disponible y el agente se comunicará contigo para progr…" at bounding box center [333, 59] width 191 height 16
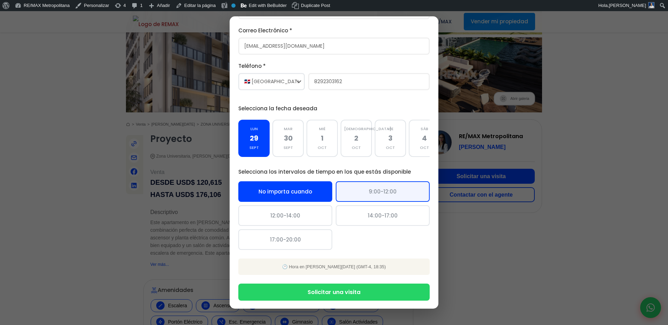
click at [373, 196] on div "9:00-12:00" at bounding box center [383, 191] width 94 height 21
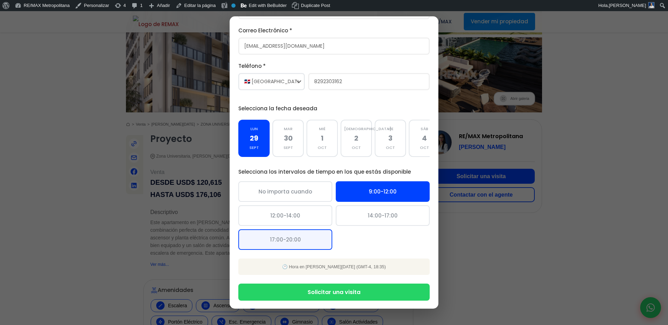
click at [286, 229] on div "17:00-20:00" at bounding box center [285, 239] width 94 height 21
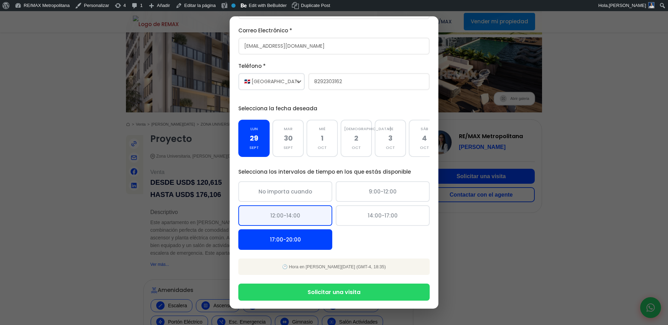
click at [292, 222] on div "12:00-14:00" at bounding box center [285, 215] width 94 height 21
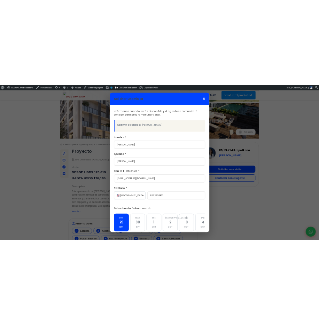
scroll to position [112, 0]
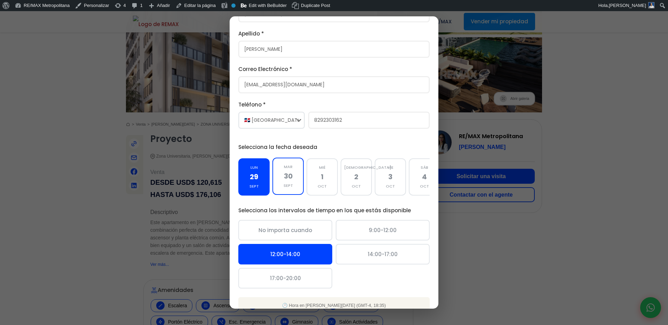
click at [283, 183] on div "sept" at bounding box center [288, 185] width 24 height 9
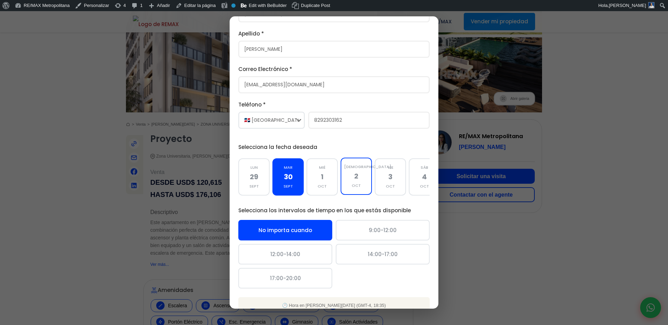
click at [340, 178] on div "jue 2 oct" at bounding box center [355, 176] width 31 height 37
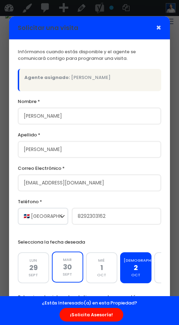
scroll to position [122, 0]
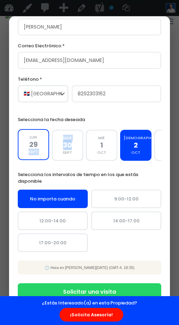
drag, startPoint x: 82, startPoint y: 144, endPoint x: 39, endPoint y: 144, distance: 43.5
click at [39, 144] on div "lun 29 sept mar 30 sept mié 1 oct jue 2 oct vie 3 oct sáb 4 oct dom 5 oct" at bounding box center [90, 145] width 144 height 34
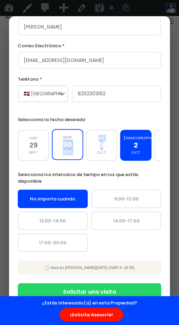
drag, startPoint x: 107, startPoint y: 144, endPoint x: 58, endPoint y: 144, distance: 49.0
click at [58, 144] on div "lun 29 sept mar 30 sept mié 1 oct jue 2 oct vie 3 oct sáb 4 oct dom 5 oct" at bounding box center [90, 145] width 144 height 34
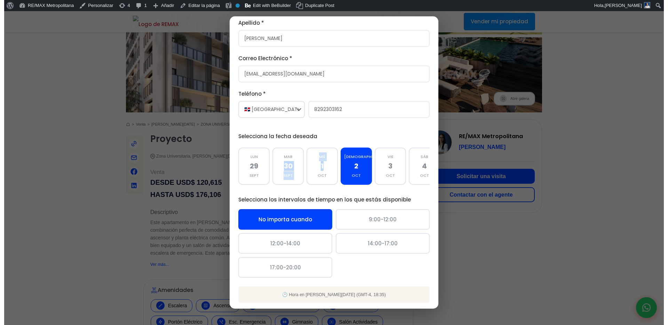
scroll to position [134, 0]
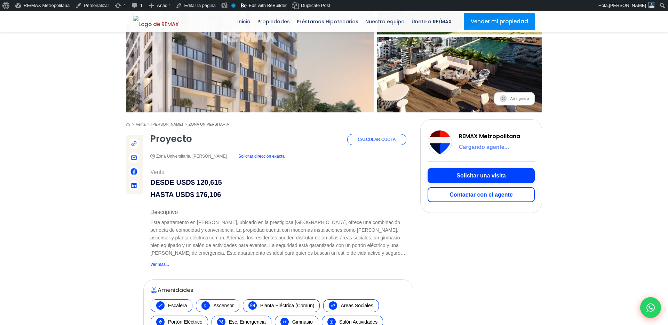
click at [474, 176] on button "Solicitar una visita" at bounding box center [480, 175] width 107 height 15
type input "[PERSON_NAME]"
type input "[EMAIL_ADDRESS][DOMAIN_NAME]"
type input "8292303162"
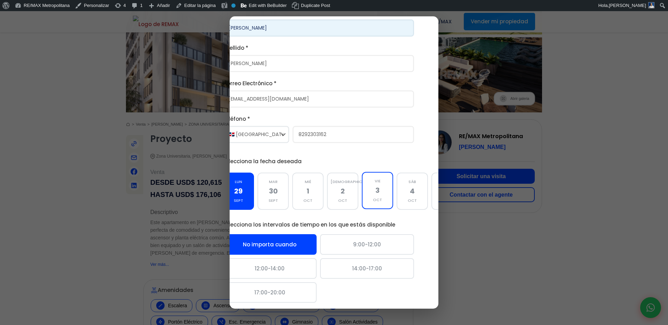
scroll to position [97, 24]
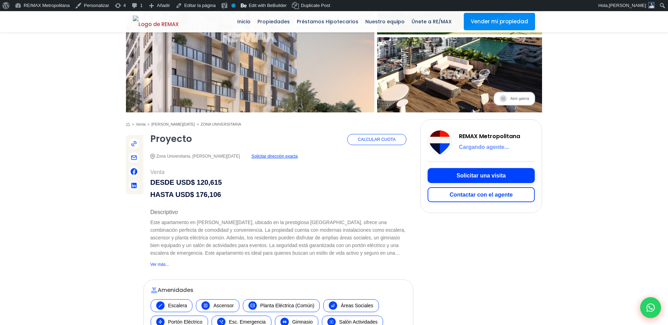
click at [460, 174] on button "Solicitar una visita" at bounding box center [480, 175] width 107 height 15
type input "[PERSON_NAME]"
type input "[EMAIL_ADDRESS][DOMAIN_NAME]"
type input "8292303162"
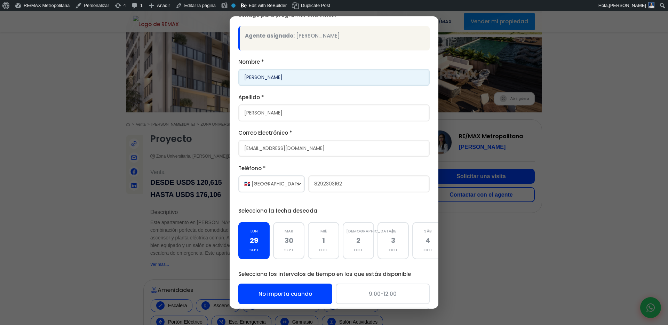
scroll to position [80, 0]
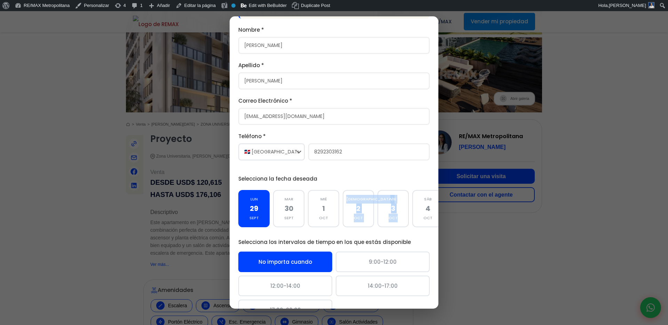
drag, startPoint x: 379, startPoint y: 224, endPoint x: 320, endPoint y: 227, distance: 59.2
click at [321, 227] on div "lun 29 sept mar 30 sept mié 1 oct jue 2 oct vie 3 oct sáb 4 oct dom 5 oct" at bounding box center [333, 208] width 191 height 41
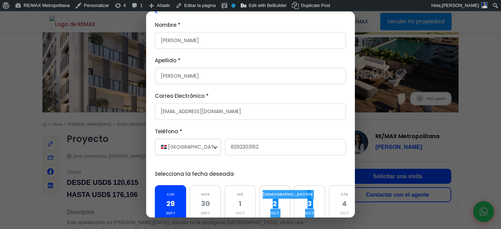
scroll to position [0, 0]
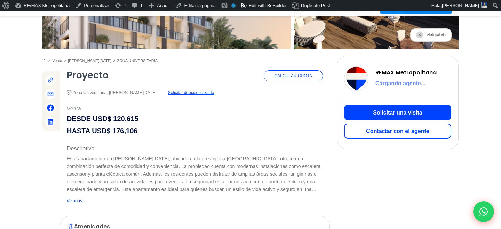
scroll to position [205, 0]
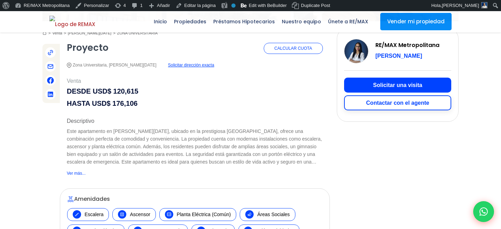
click at [360, 107] on button "Contactar con el agente" at bounding box center [397, 102] width 107 height 15
type input "[PERSON_NAME]"
type input "[EMAIL_ADDRESS][DOMAIN_NAME]"
type input "8292303162"
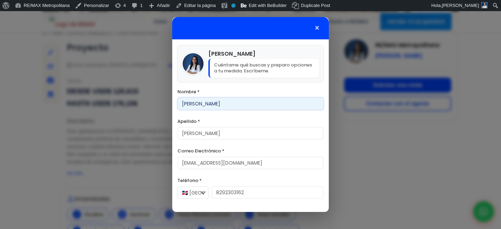
scroll to position [20, 0]
